Goal: Transaction & Acquisition: Download file/media

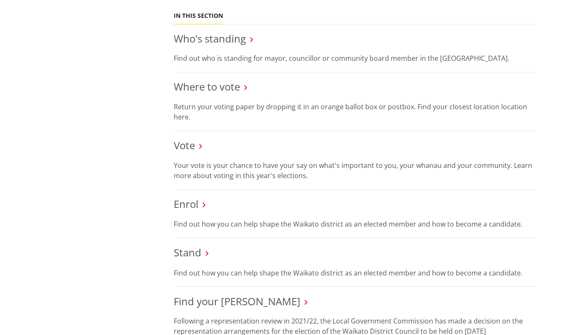
scroll to position [255, 0]
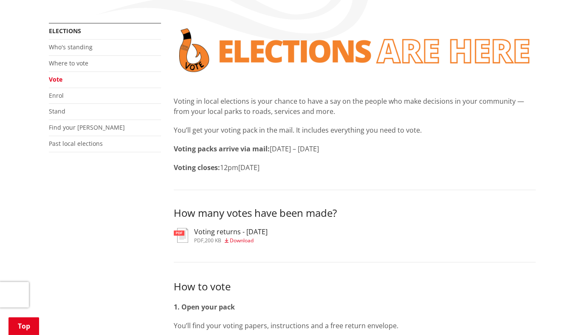
scroll to position [170, 0]
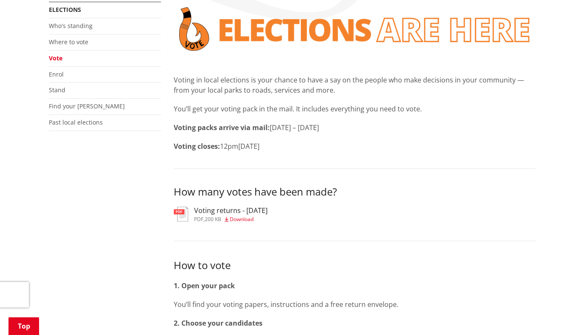
click at [217, 209] on h3 "Voting returns - [DATE]" at bounding box center [230, 210] width 73 height 8
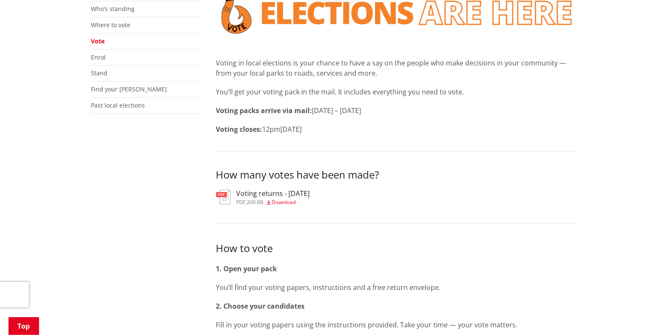
scroll to position [255, 0]
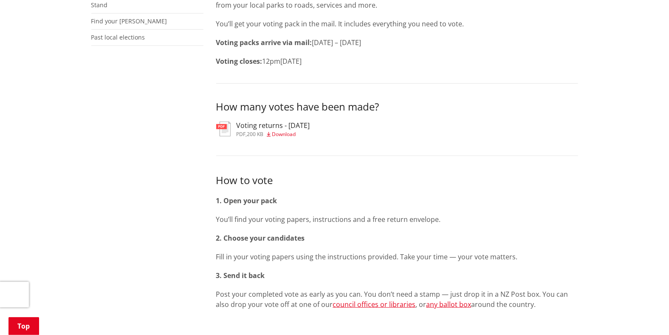
click at [268, 123] on h3 "Voting returns - 1/10/2025" at bounding box center [273, 125] width 73 height 8
click at [267, 127] on h3 "Voting returns - [DATE]" at bounding box center [273, 125] width 73 height 8
click at [288, 134] on span "Download" at bounding box center [284, 133] width 24 height 7
click at [228, 129] on img at bounding box center [223, 128] width 14 height 15
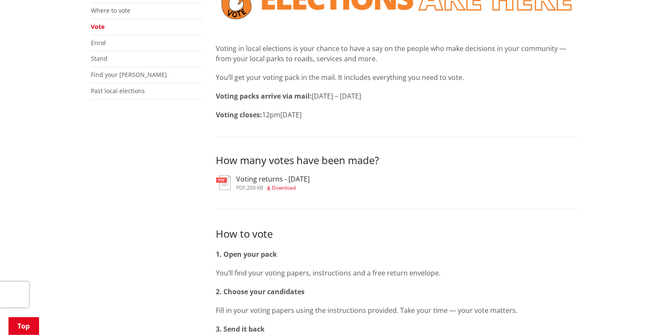
scroll to position [297, 0]
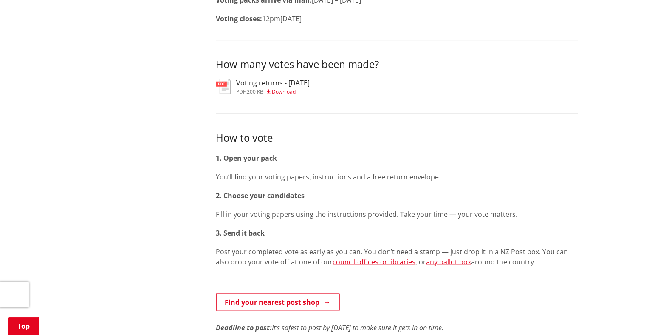
click at [287, 91] on span "Download" at bounding box center [284, 91] width 24 height 7
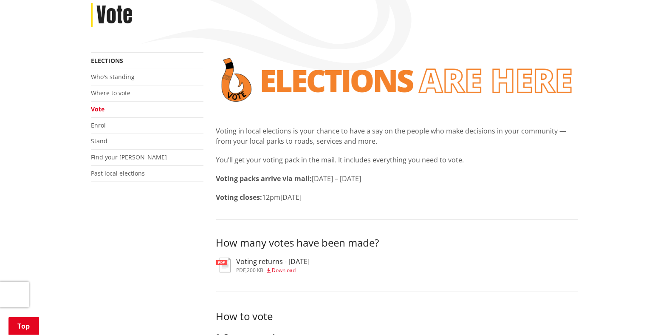
scroll to position [212, 0]
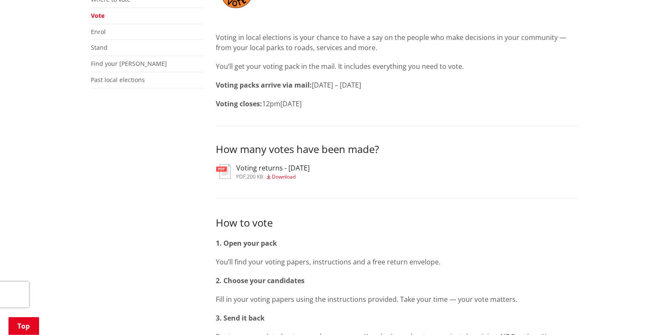
click at [281, 176] on span "Download" at bounding box center [284, 176] width 24 height 7
